Goal: Find specific page/section: Find specific page/section

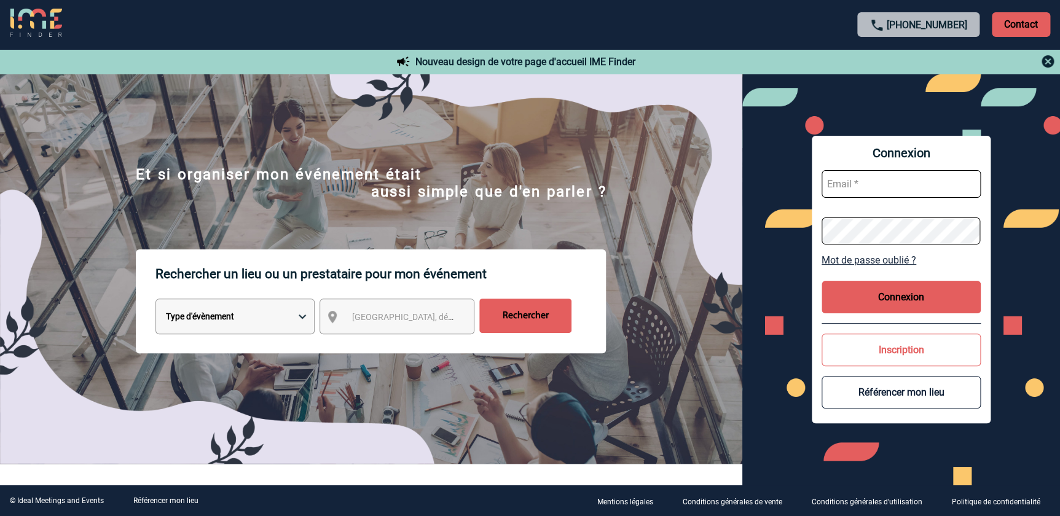
type input "cmercier@ime-groupe.com"
click at [909, 305] on button "Connexion" at bounding box center [901, 297] width 159 height 33
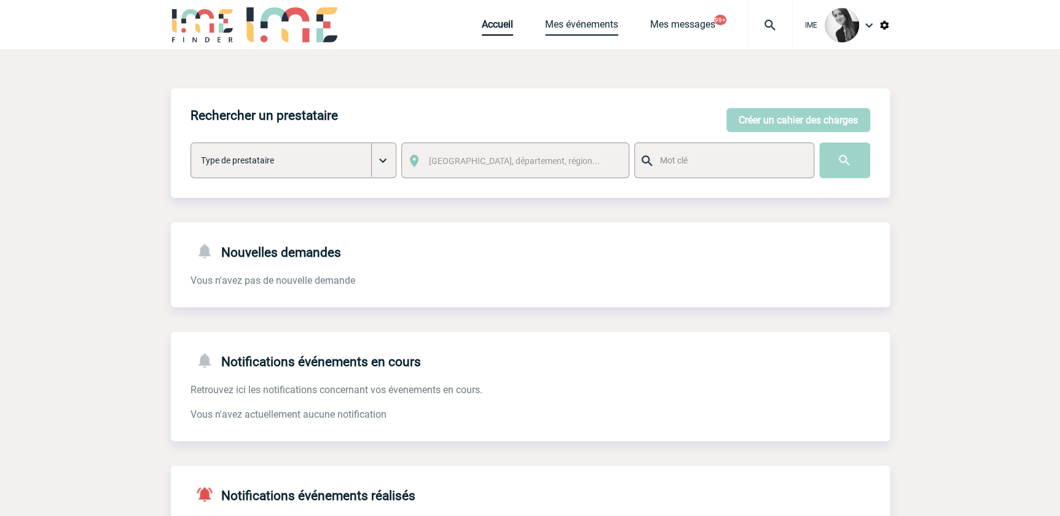
click at [577, 34] on link "Mes événements" at bounding box center [581, 26] width 73 height 17
